Goal: Information Seeking & Learning: Learn about a topic

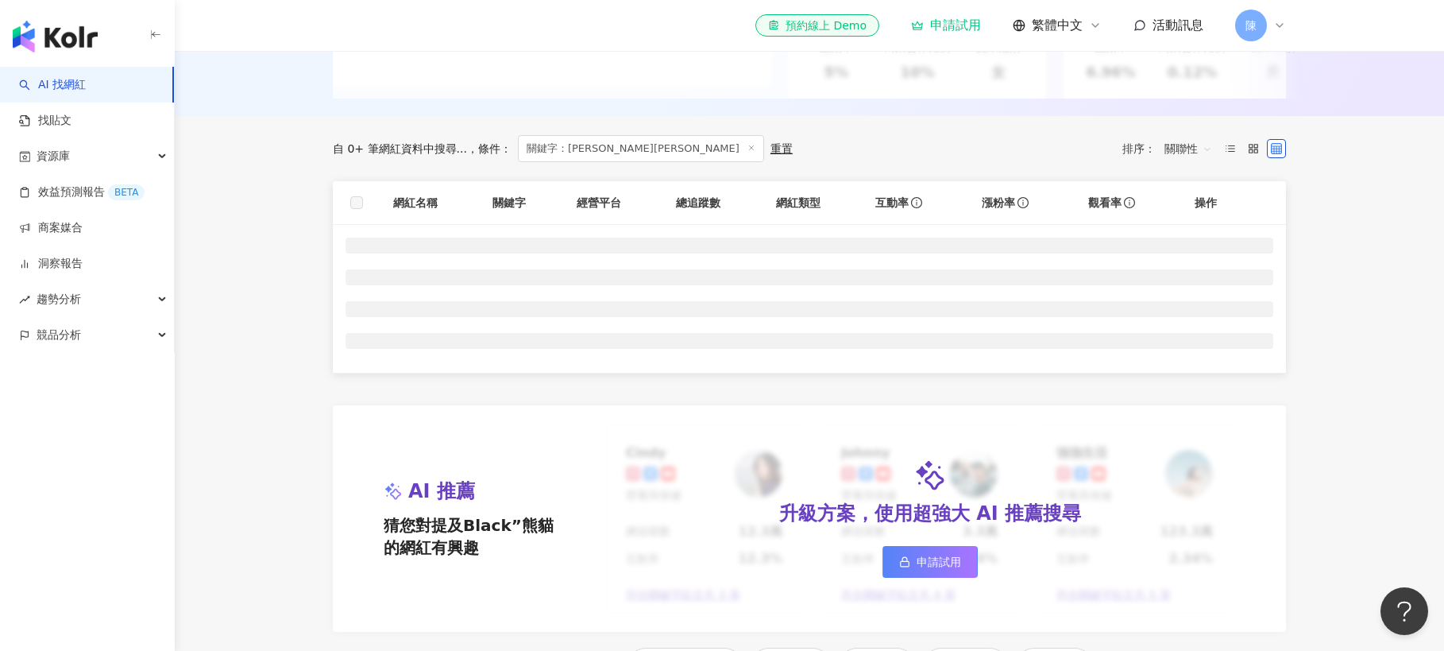
scroll to position [410, 0]
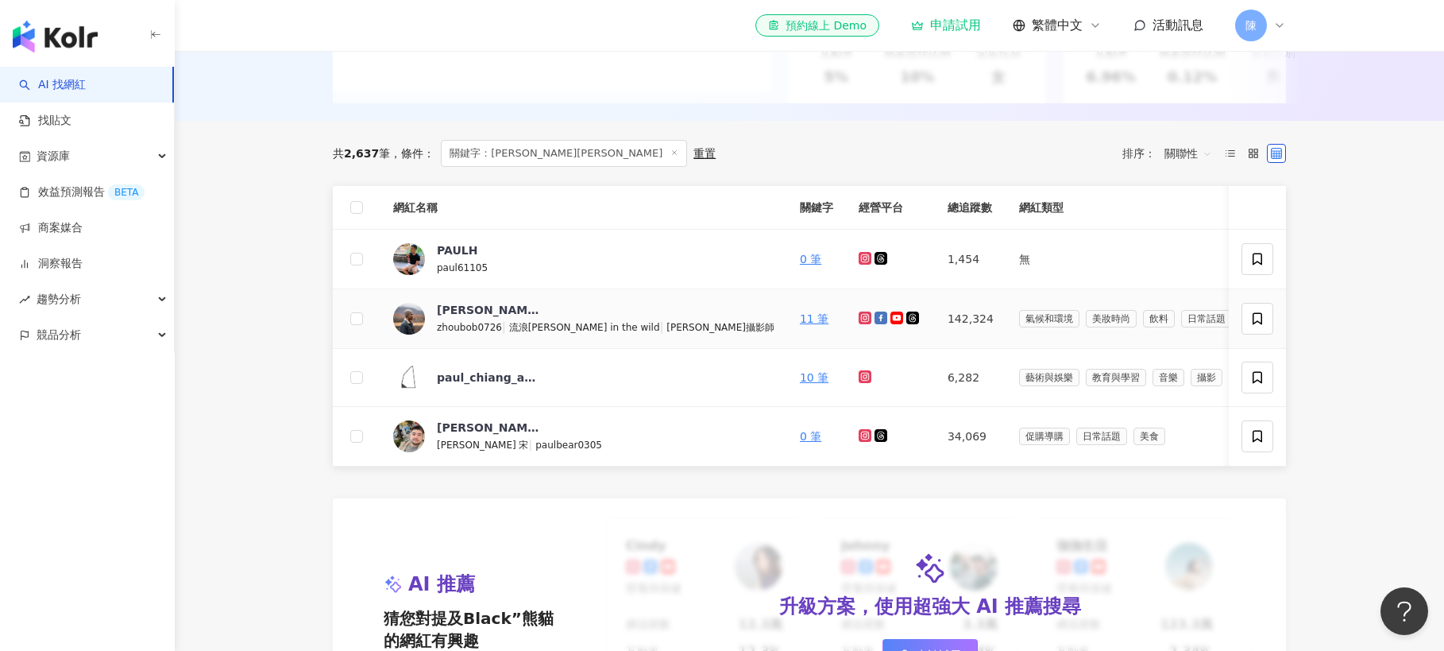
click at [864, 319] on icon at bounding box center [865, 317] width 2 height 2
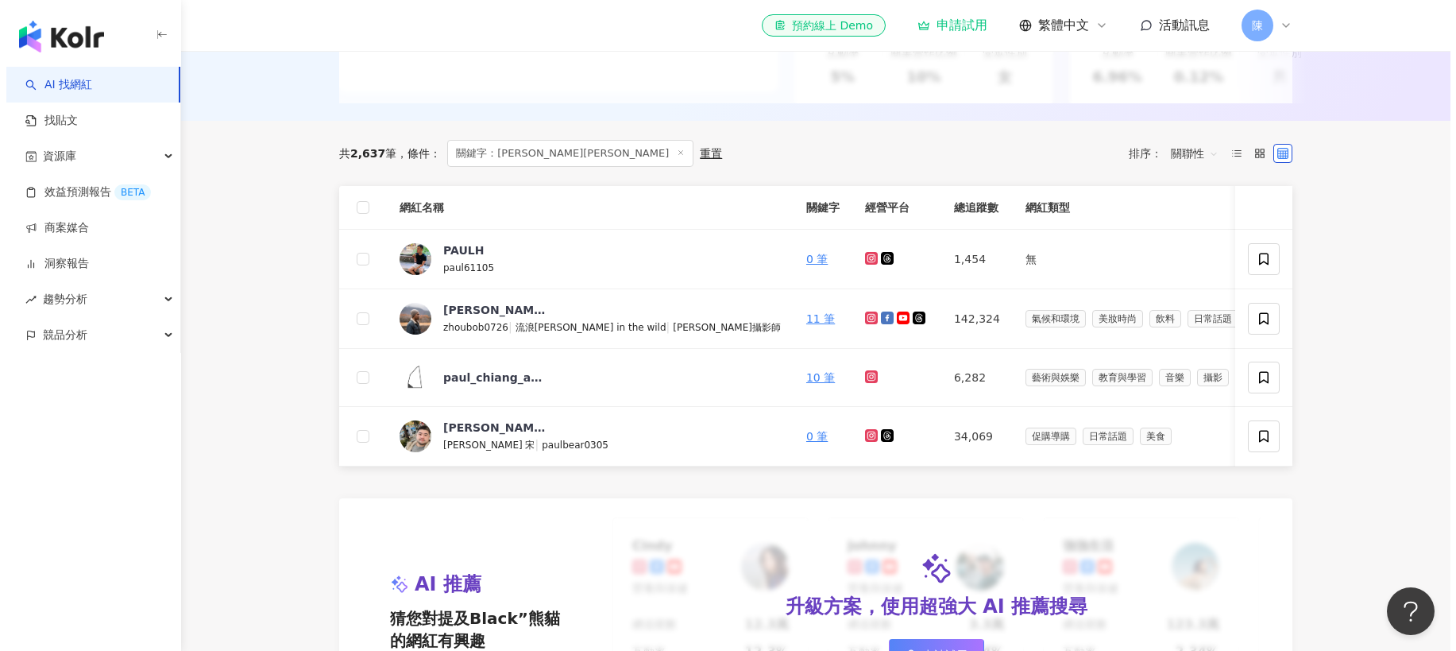
scroll to position [404, 0]
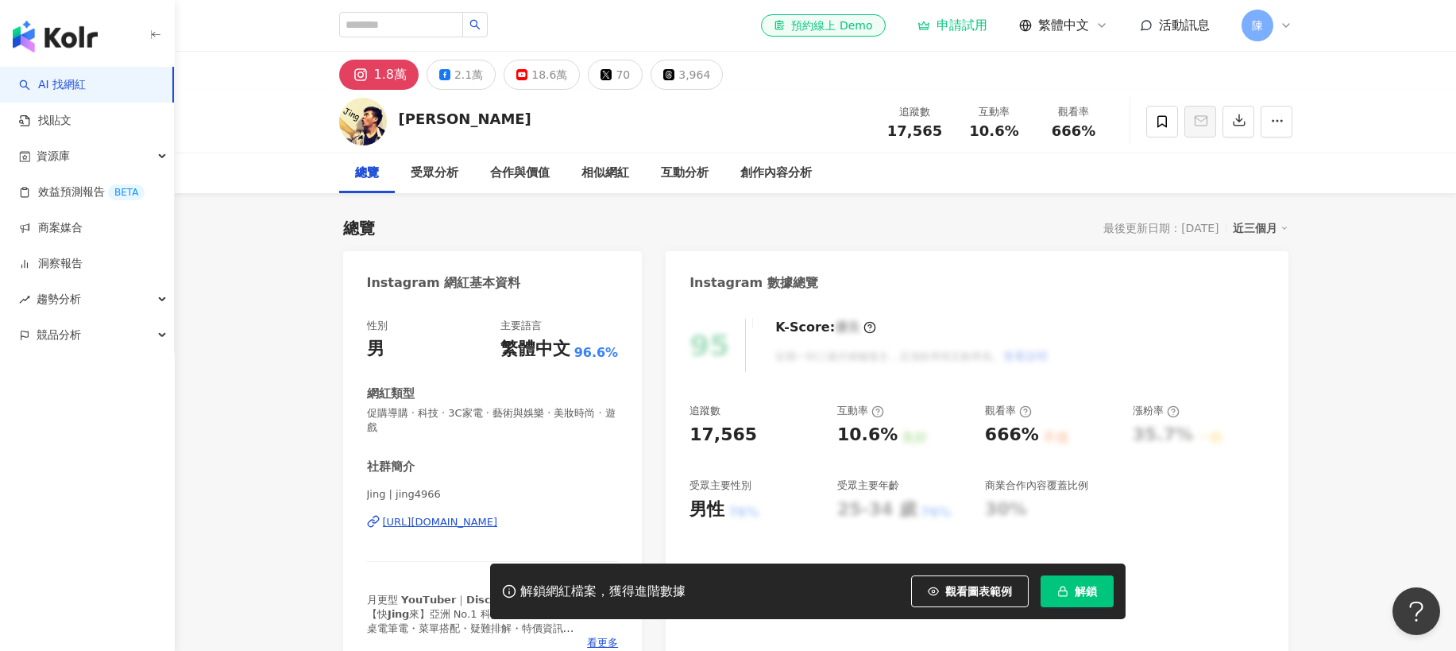
click at [491, 525] on div "https://www.instagram.com/jing4966/" at bounding box center [440, 522] width 115 height 14
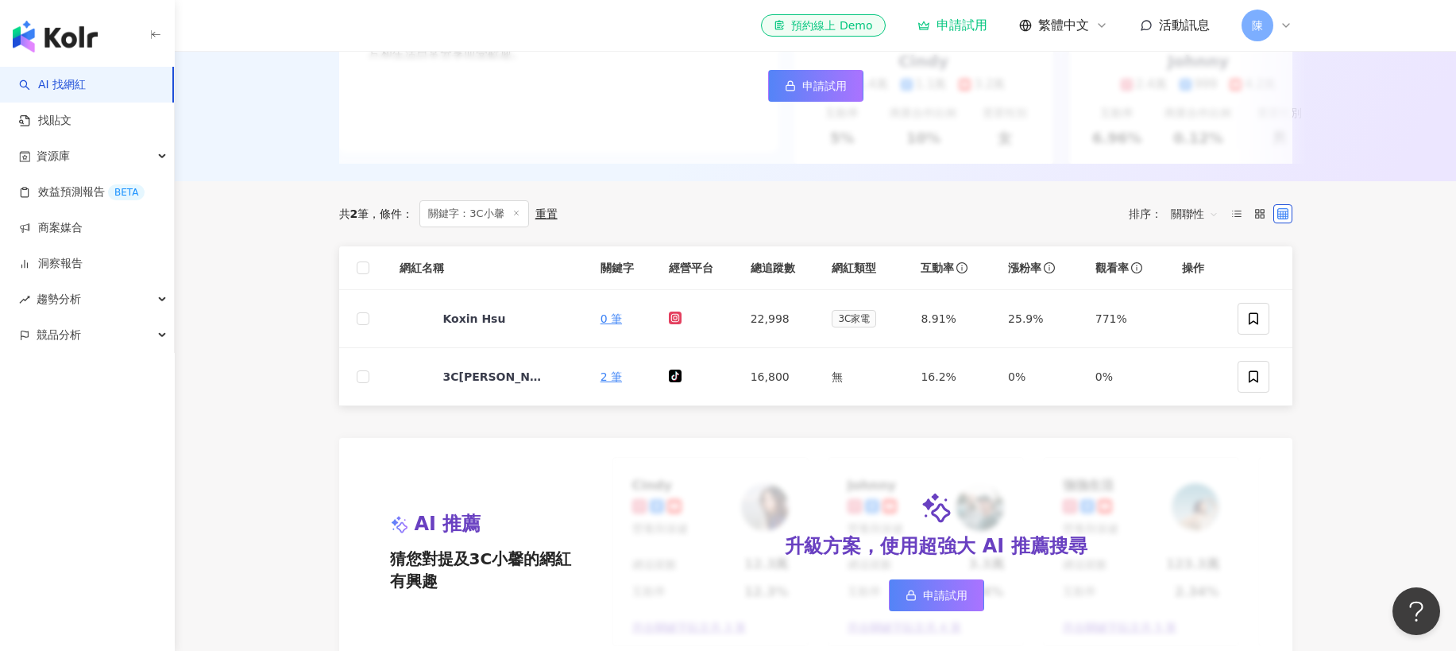
scroll to position [351, 0]
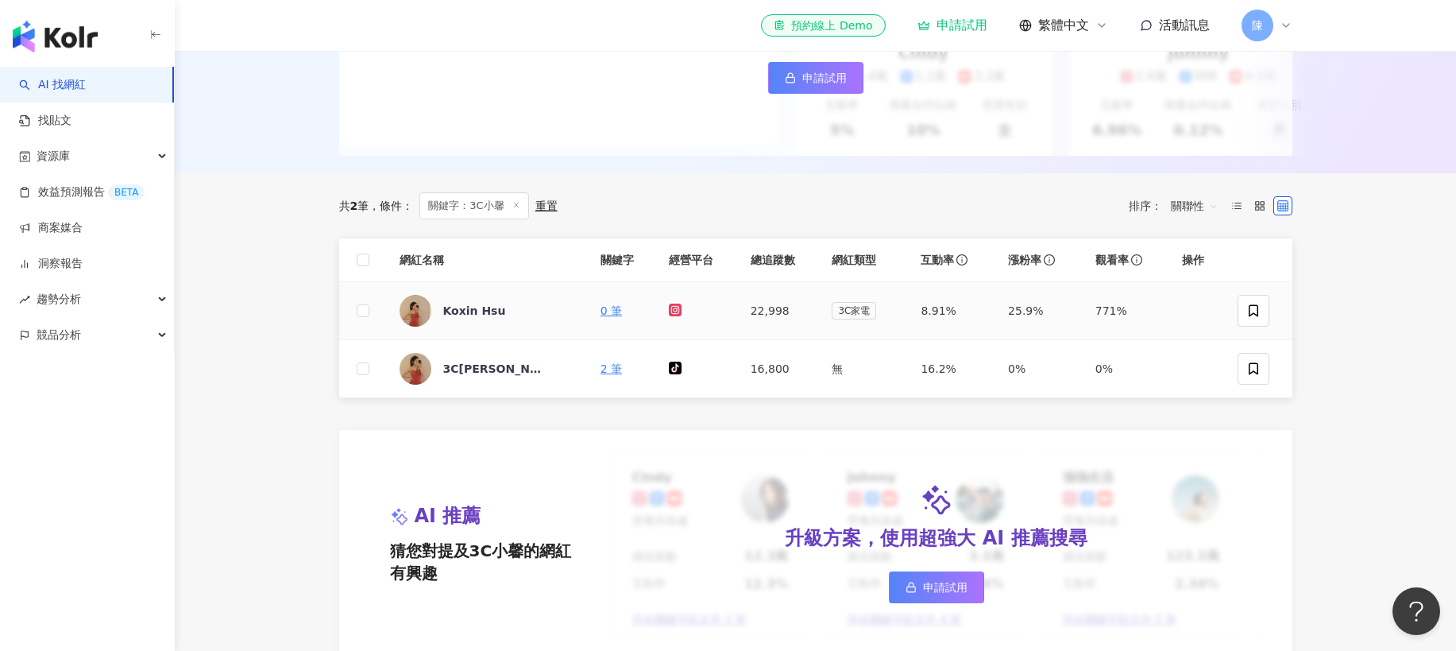
click at [673, 309] on icon at bounding box center [676, 310] width 10 height 10
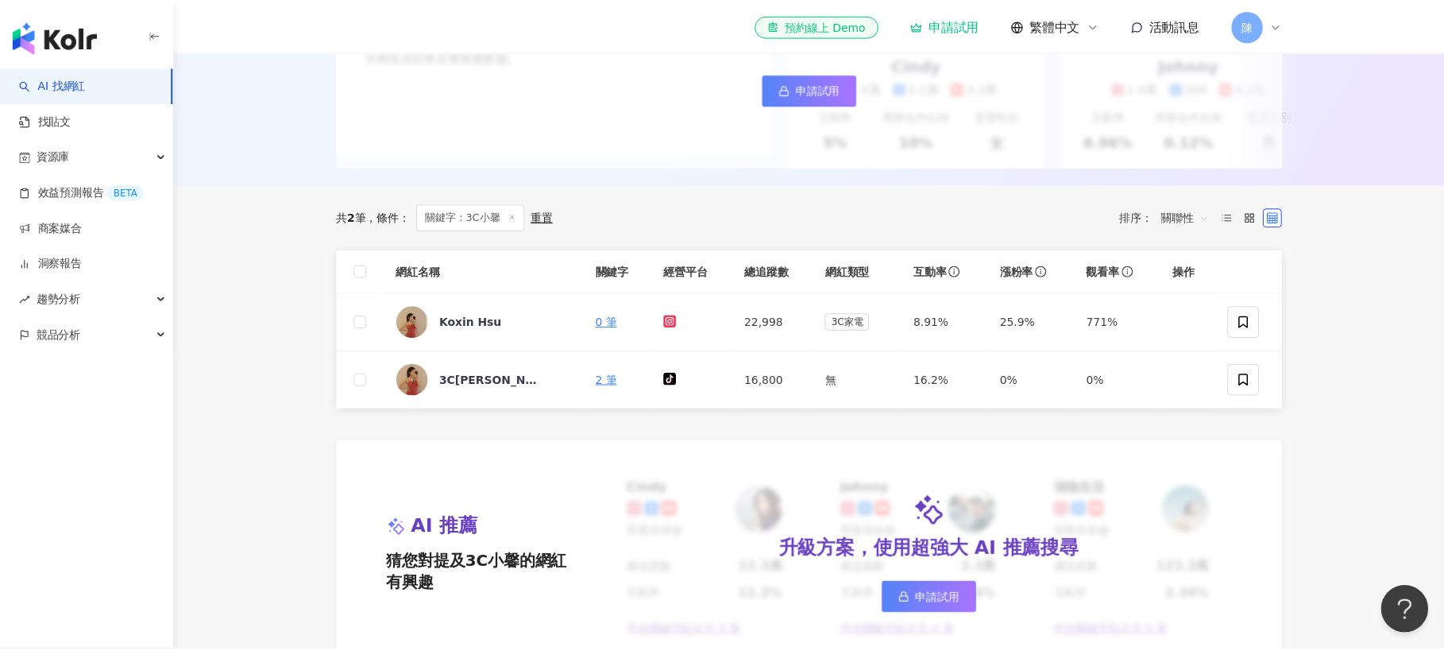
scroll to position [345, 0]
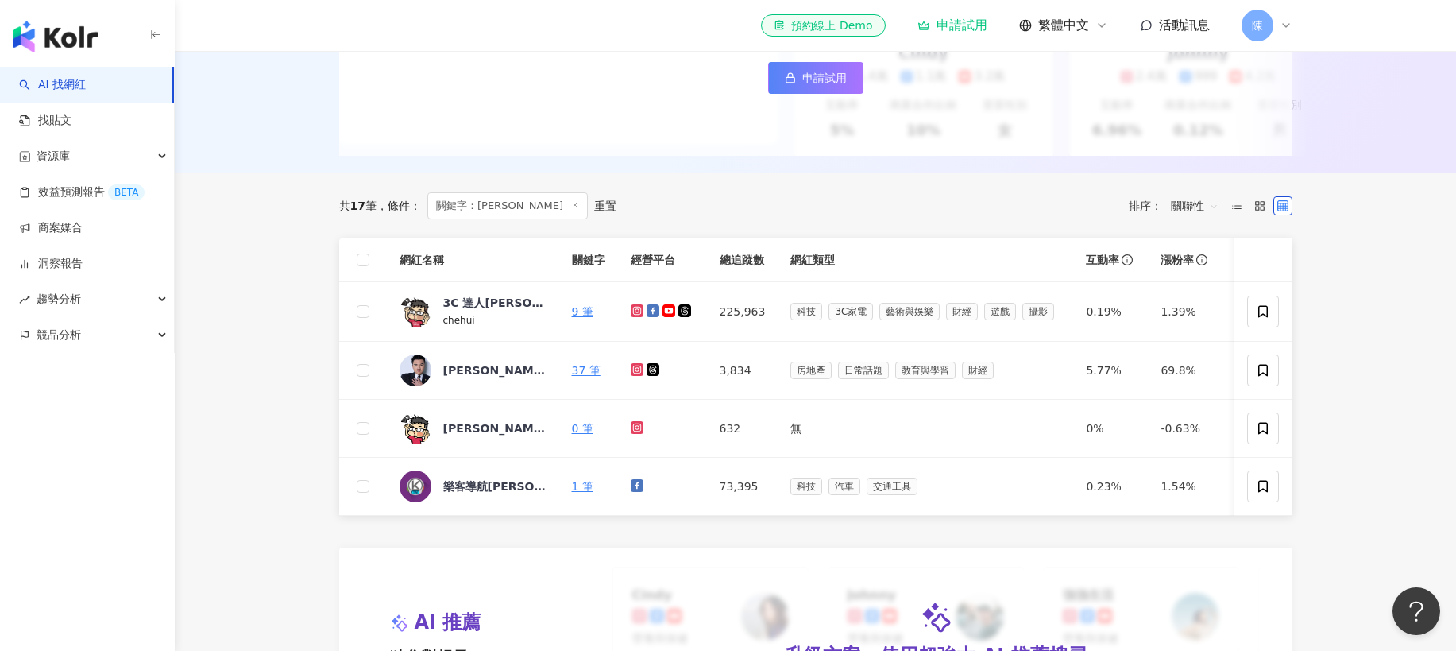
scroll to position [358, 0]
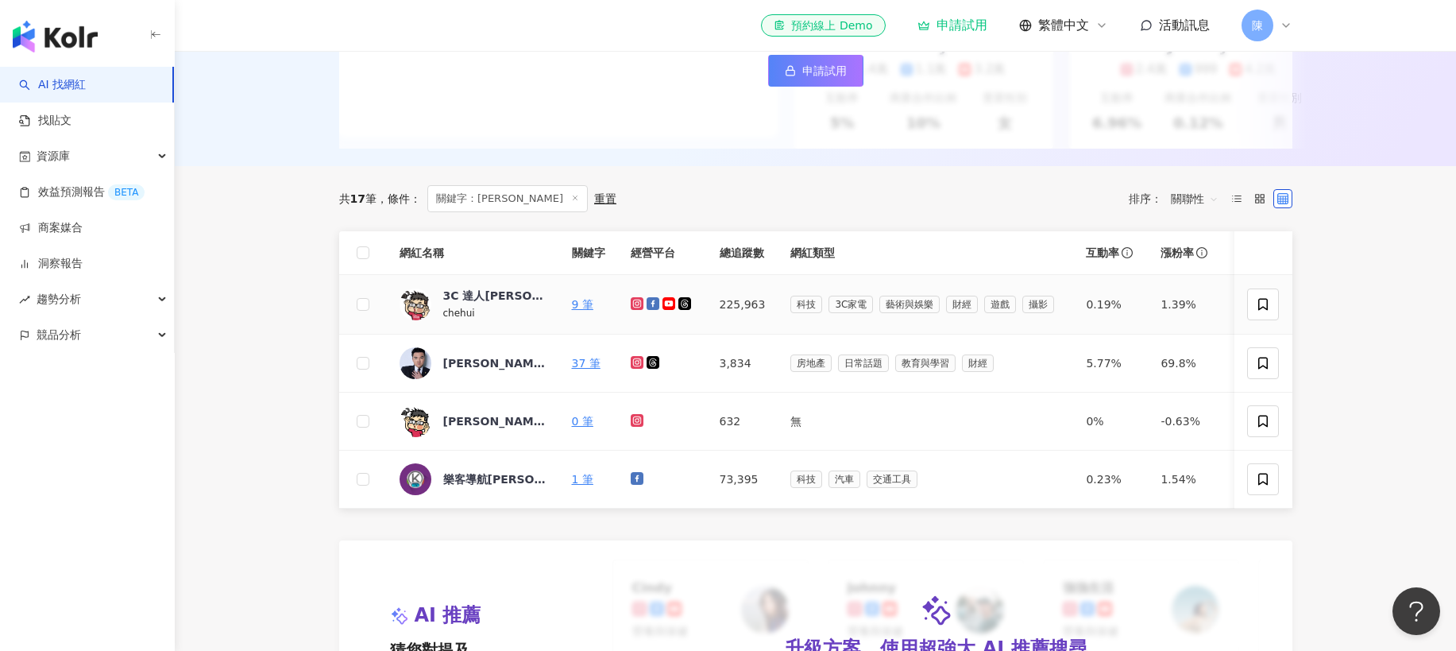
click at [640, 301] on icon at bounding box center [636, 303] width 6 height 6
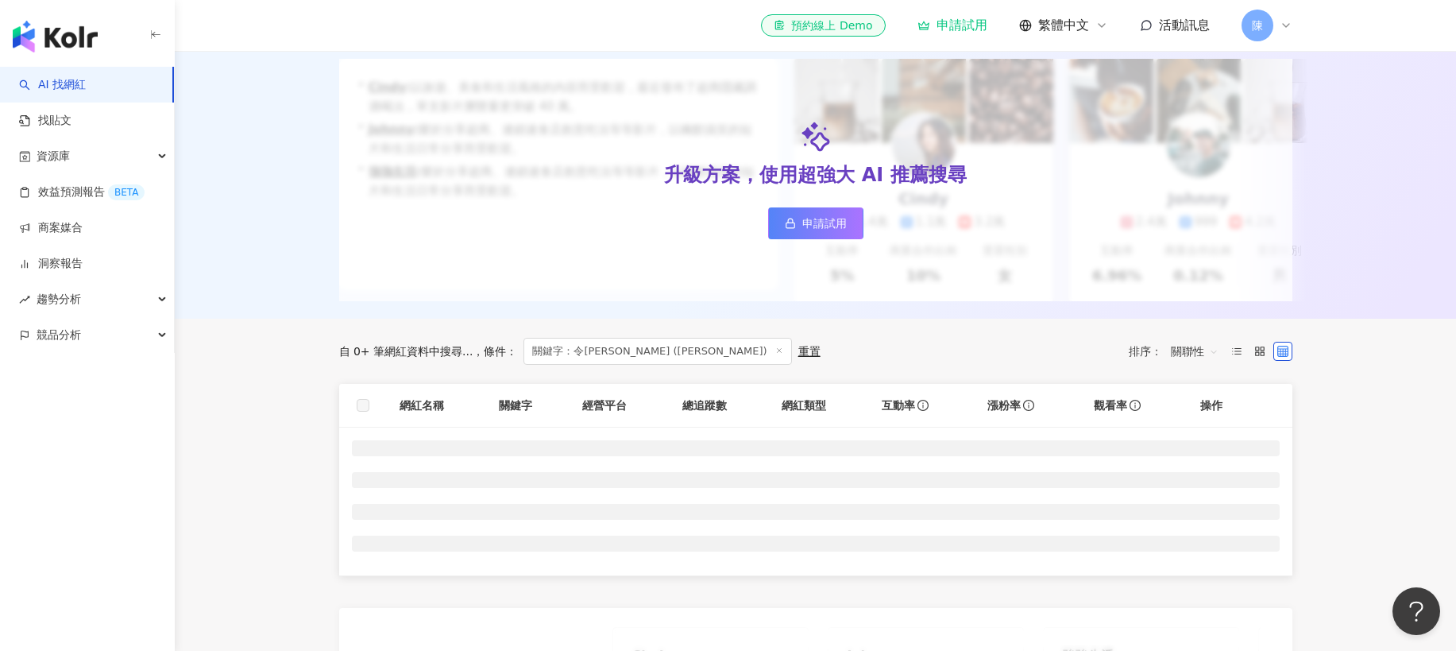
scroll to position [284, 0]
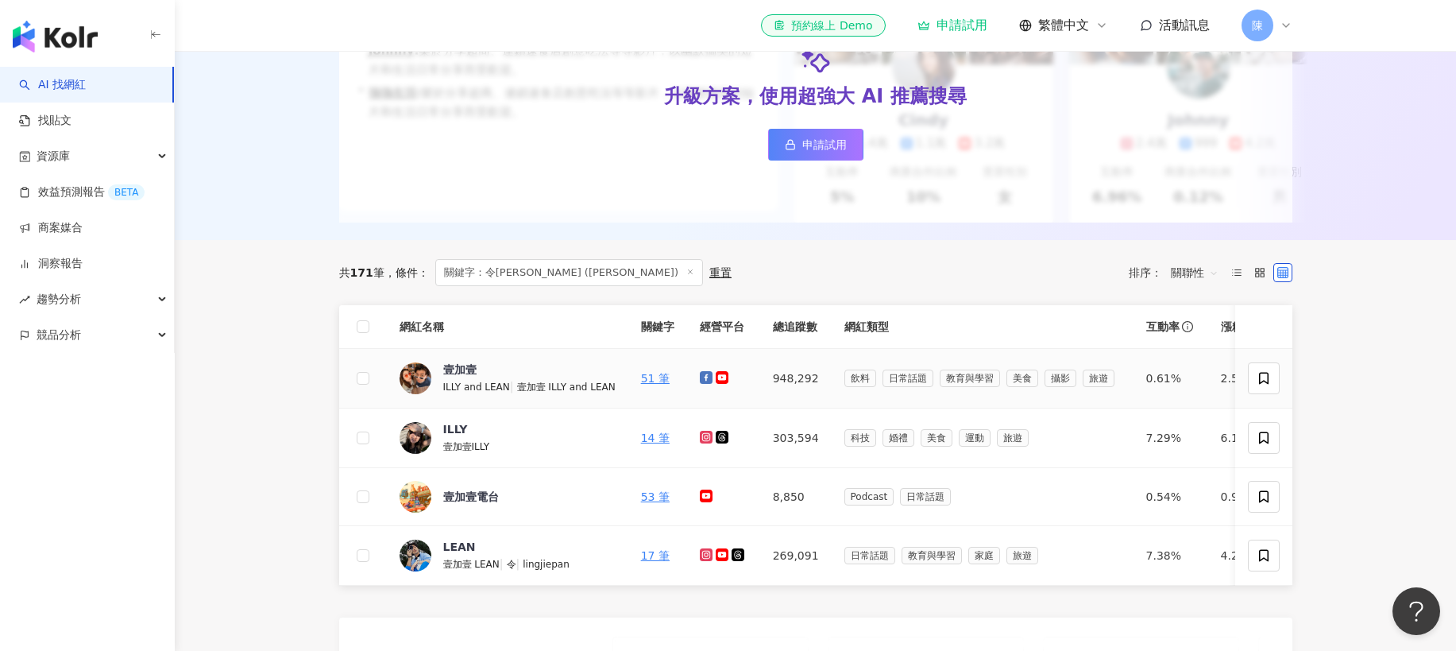
click at [704, 375] on icon at bounding box center [706, 377] width 9 height 9
click at [706, 555] on icon at bounding box center [705, 554] width 6 height 6
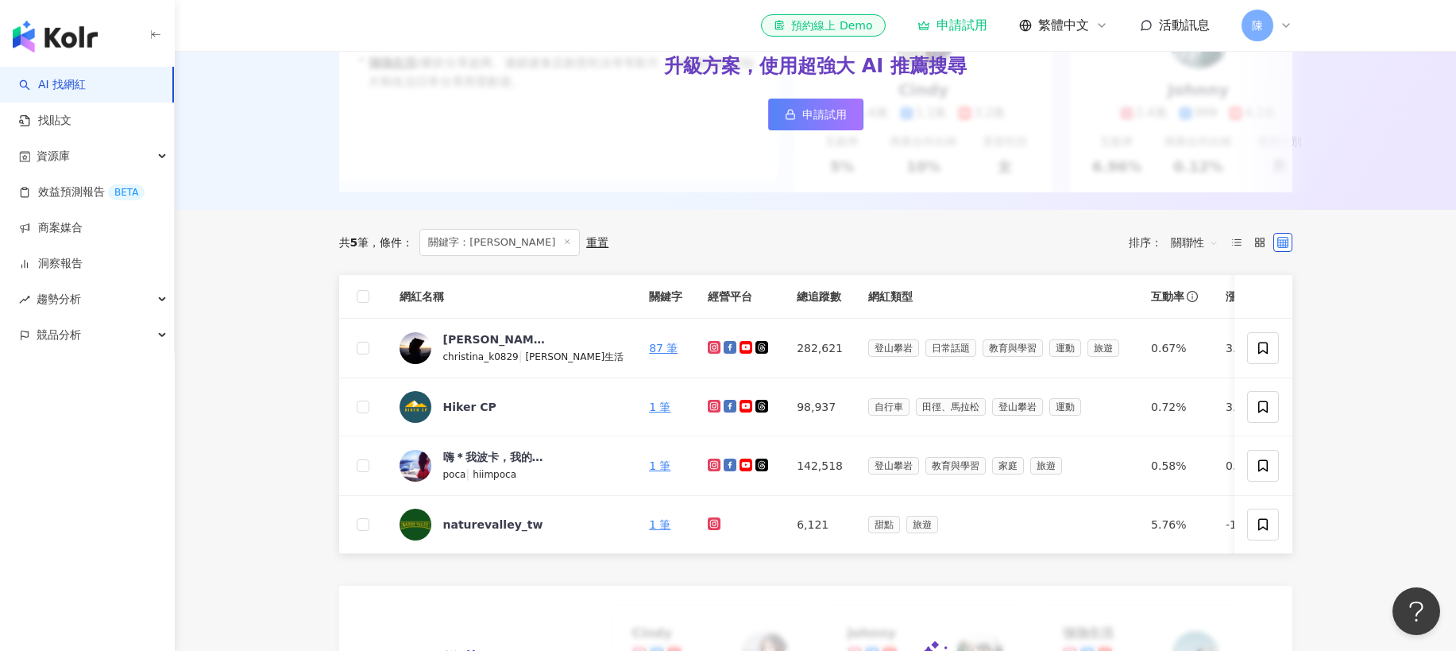
scroll to position [334, 0]
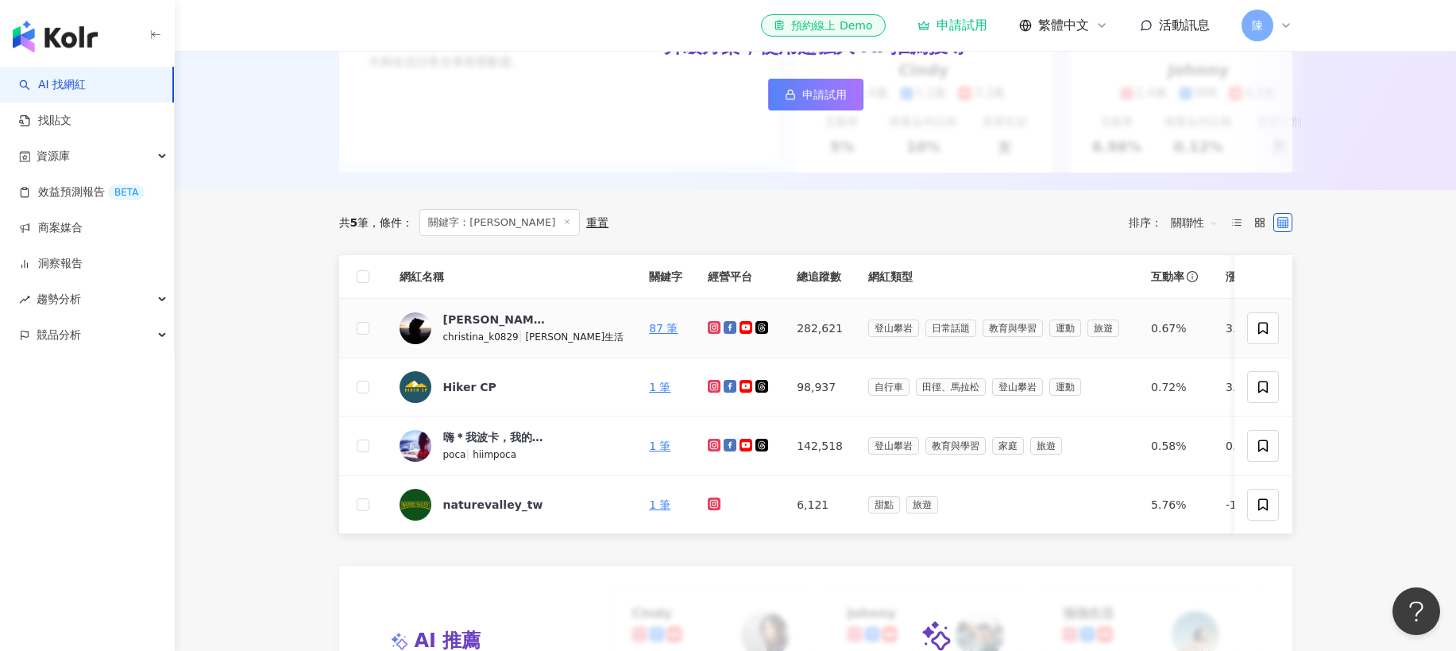
type input "*****"
click at [711, 329] on icon at bounding box center [714, 327] width 6 height 6
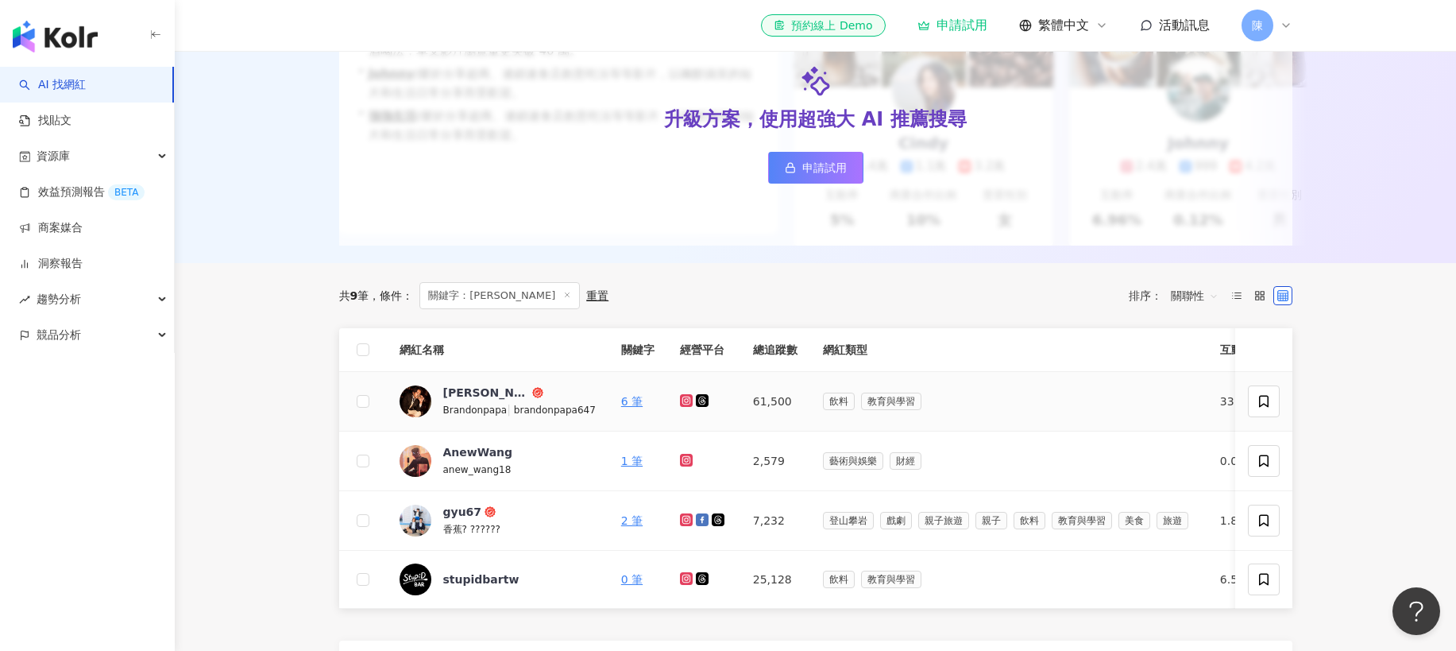
scroll to position [288, 0]
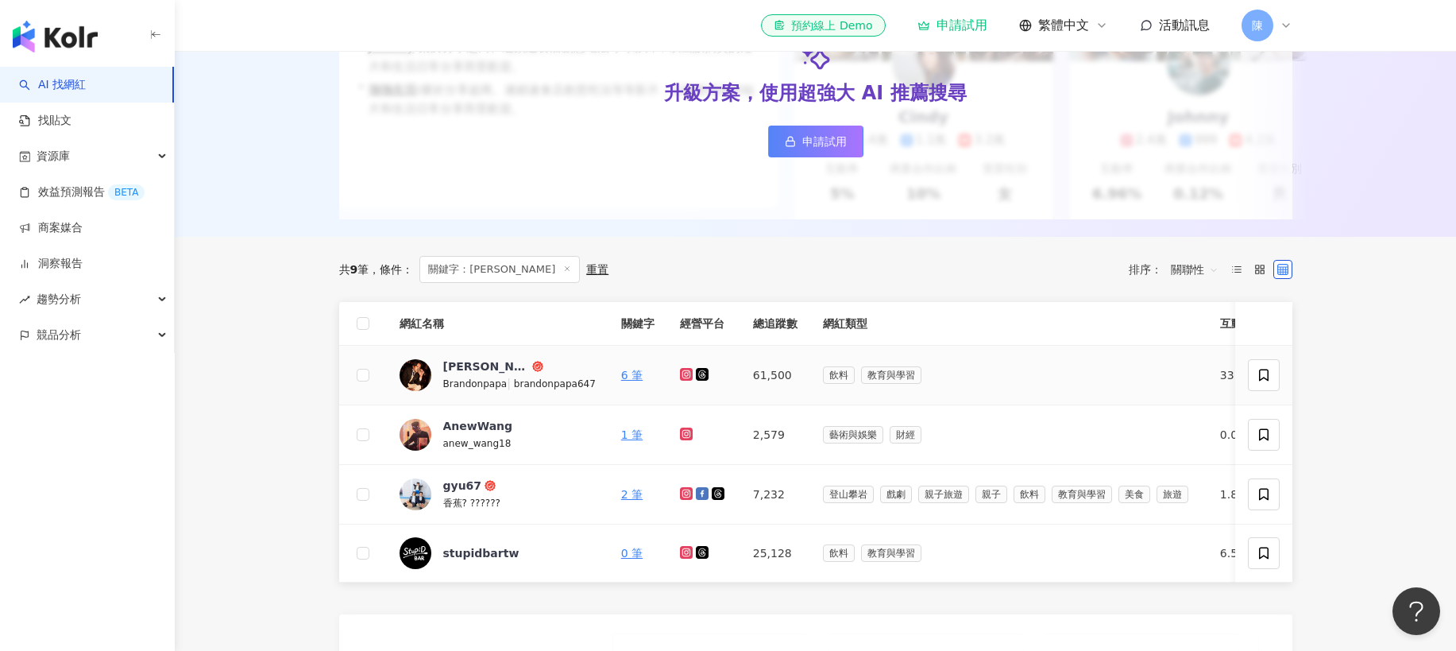
click at [682, 374] on icon at bounding box center [687, 374] width 10 height 10
